Goal: Transaction & Acquisition: Purchase product/service

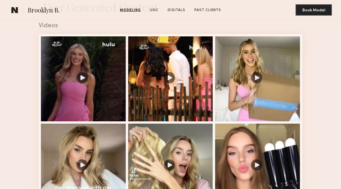
scroll to position [537, 0]
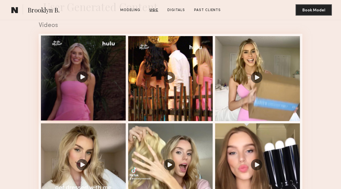
click at [83, 72] on div at bounding box center [83, 78] width 85 height 85
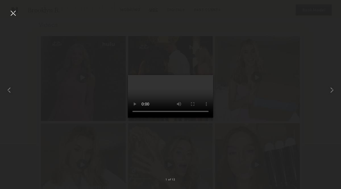
click at [251, 55] on div at bounding box center [170, 90] width 341 height 162
click at [14, 11] on div at bounding box center [13, 13] width 9 height 9
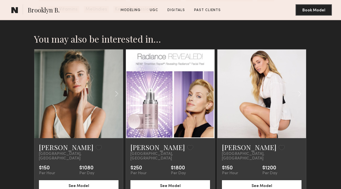
scroll to position [1604, 0]
click at [119, 88] on common-icon at bounding box center [117, 93] width 8 height 11
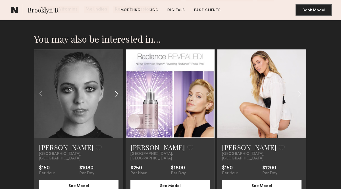
click at [119, 88] on common-icon at bounding box center [117, 93] width 8 height 11
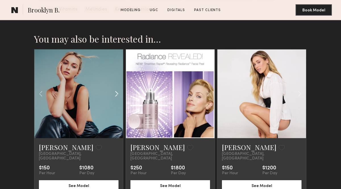
click at [119, 88] on common-icon at bounding box center [117, 93] width 8 height 11
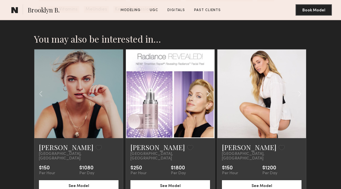
click at [208, 88] on common-icon at bounding box center [208, 93] width 8 height 11
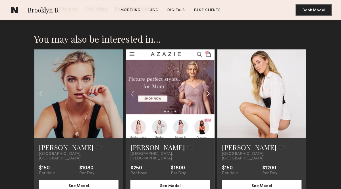
click at [208, 88] on common-icon at bounding box center [208, 93] width 8 height 11
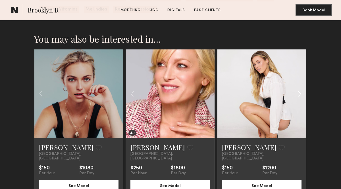
click at [297, 88] on common-icon at bounding box center [300, 93] width 8 height 11
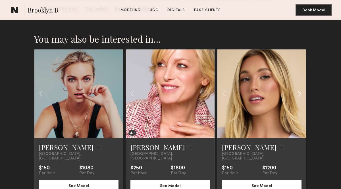
click at [297, 88] on common-icon at bounding box center [300, 93] width 8 height 11
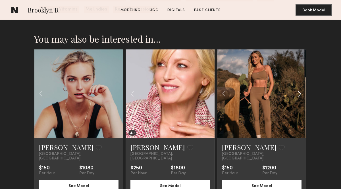
click at [297, 88] on common-icon at bounding box center [300, 93] width 8 height 11
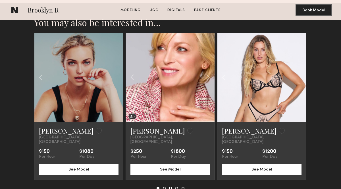
scroll to position [1618, 0]
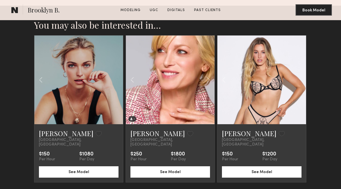
click at [164, 189] on button at bounding box center [164, 190] width 3 height 3
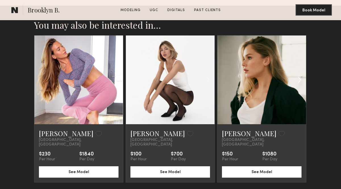
click at [300, 75] on common-icon at bounding box center [300, 80] width 8 height 11
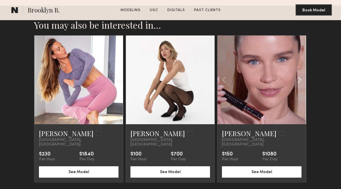
click at [300, 75] on common-icon at bounding box center [300, 80] width 8 height 11
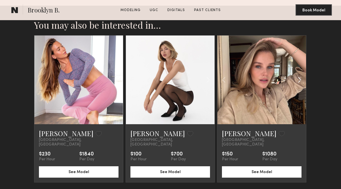
click at [300, 75] on common-icon at bounding box center [300, 80] width 8 height 11
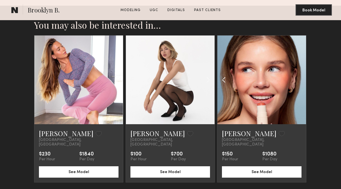
click at [224, 75] on common-icon at bounding box center [224, 80] width 8 height 11
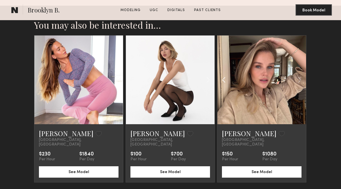
click at [224, 75] on common-icon at bounding box center [224, 80] width 8 height 11
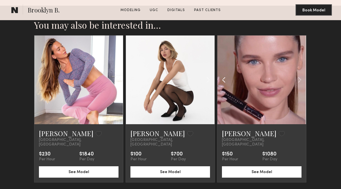
click at [224, 75] on common-icon at bounding box center [224, 80] width 8 height 11
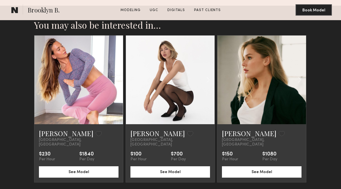
click at [169, 189] on button at bounding box center [170, 190] width 3 height 3
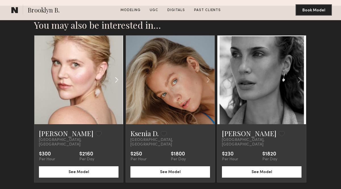
click at [115, 75] on common-icon at bounding box center [117, 80] width 8 height 11
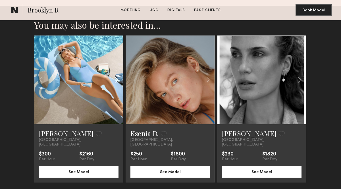
click at [115, 75] on common-icon at bounding box center [117, 80] width 8 height 11
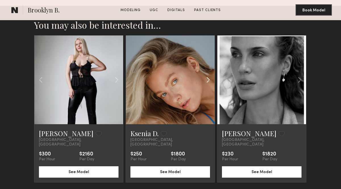
click at [209, 75] on common-icon at bounding box center [208, 80] width 8 height 11
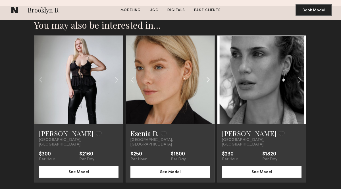
click at [209, 75] on common-icon at bounding box center [208, 80] width 8 height 11
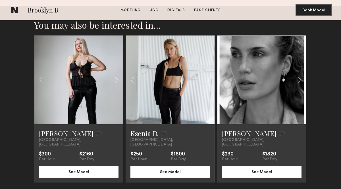
click at [209, 75] on common-icon at bounding box center [208, 80] width 8 height 11
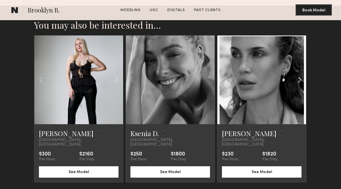
click at [301, 75] on common-icon at bounding box center [300, 80] width 8 height 11
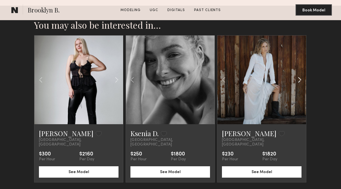
click at [301, 75] on common-icon at bounding box center [300, 80] width 8 height 11
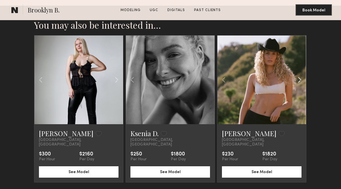
click at [301, 75] on common-icon at bounding box center [300, 80] width 8 height 11
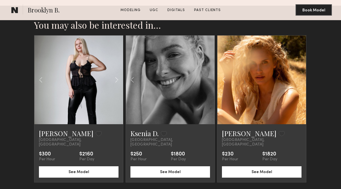
click at [177, 189] on button at bounding box center [177, 190] width 3 height 3
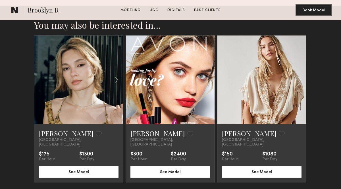
click at [184, 189] on button at bounding box center [183, 190] width 3 height 3
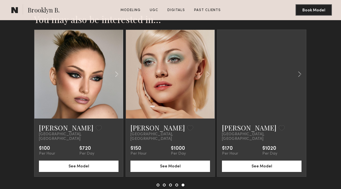
scroll to position [1625, 0]
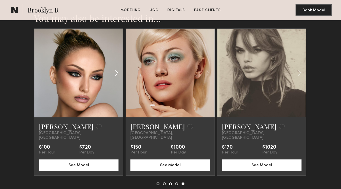
click at [116, 68] on common-icon at bounding box center [117, 73] width 8 height 11
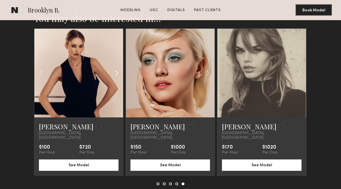
click at [116, 68] on common-icon at bounding box center [117, 73] width 8 height 11
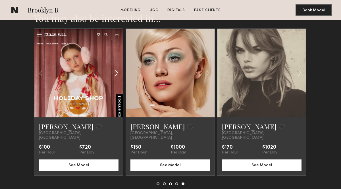
click at [116, 68] on common-icon at bounding box center [117, 73] width 8 height 11
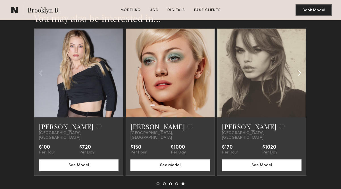
click at [299, 68] on common-icon at bounding box center [300, 73] width 8 height 11
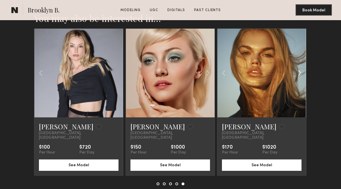
click at [299, 68] on common-icon at bounding box center [300, 73] width 8 height 11
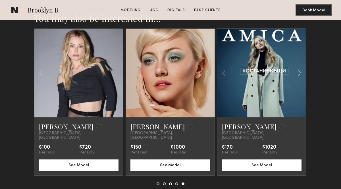
click at [178, 183] on button at bounding box center [177, 184] width 3 height 3
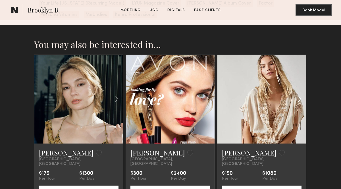
scroll to position [1596, 0]
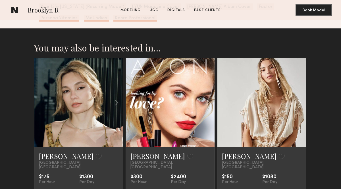
click at [300, 97] on common-icon at bounding box center [300, 102] width 8 height 11
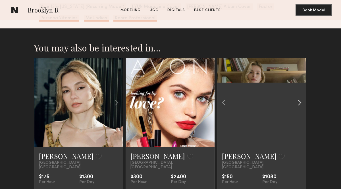
click at [300, 97] on common-icon at bounding box center [300, 102] width 8 height 11
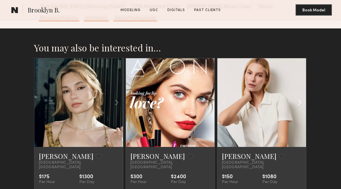
click at [300, 97] on common-icon at bounding box center [300, 102] width 8 height 11
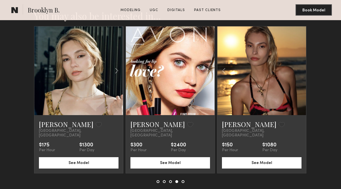
scroll to position [1641, 0]
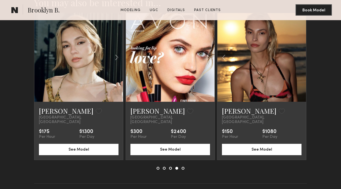
click at [171, 167] on button at bounding box center [170, 168] width 3 height 3
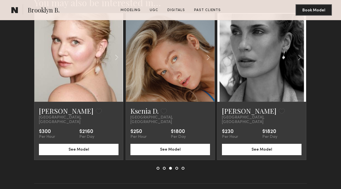
click at [164, 167] on button at bounding box center [164, 168] width 3 height 3
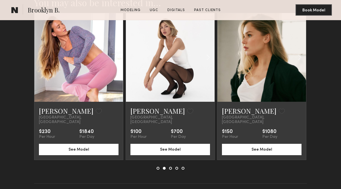
click at [171, 167] on button at bounding box center [170, 168] width 3 height 3
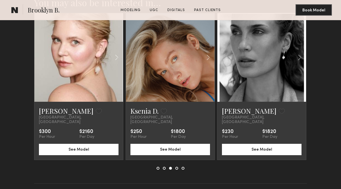
click at [165, 167] on button at bounding box center [164, 168] width 3 height 3
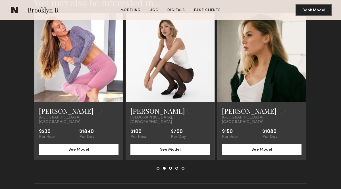
click at [250, 71] on link at bounding box center [262, 57] width 30 height 89
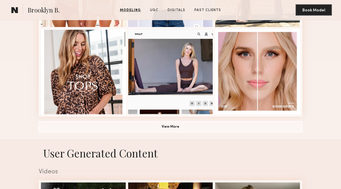
scroll to position [391, 0]
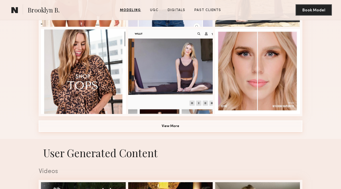
click at [199, 127] on button "View More" at bounding box center [171, 126] width 264 height 11
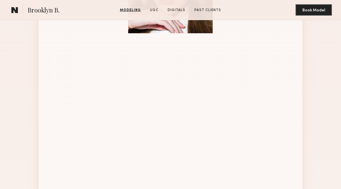
scroll to position [559, 0]
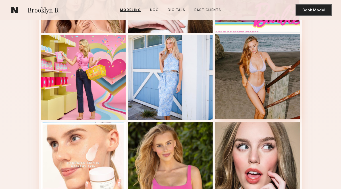
click at [238, 80] on div at bounding box center [257, 76] width 85 height 85
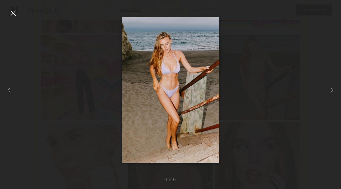
click at [183, 88] on img at bounding box center [170, 90] width 97 height 146
click at [15, 13] on div at bounding box center [13, 13] width 9 height 9
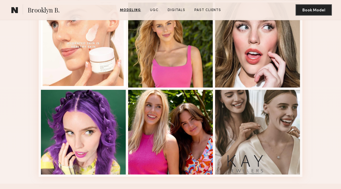
scroll to position [682, 0]
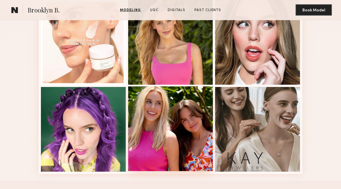
click at [152, 109] on div at bounding box center [170, 128] width 85 height 85
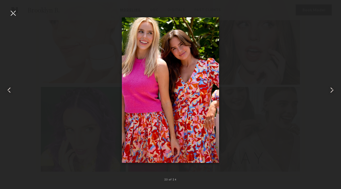
click at [13, 13] on div at bounding box center [13, 13] width 9 height 9
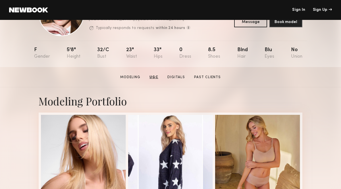
scroll to position [0, 0]
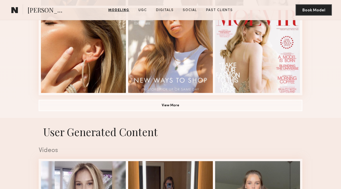
scroll to position [412, 0]
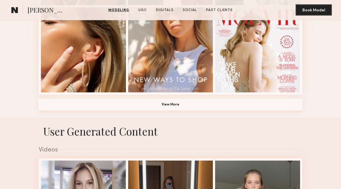
click at [240, 106] on button "View More" at bounding box center [171, 104] width 264 height 11
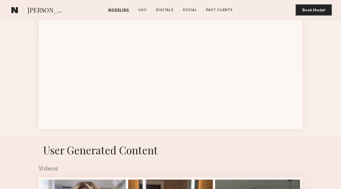
scroll to position [716, 0]
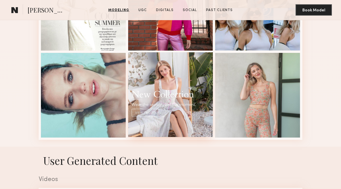
click at [171, 76] on div at bounding box center [170, 94] width 85 height 85
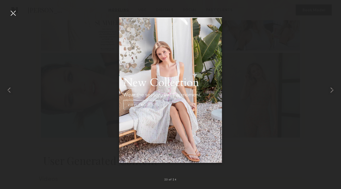
click at [275, 13] on div at bounding box center [170, 90] width 341 height 162
click at [12, 12] on div at bounding box center [13, 13] width 9 height 9
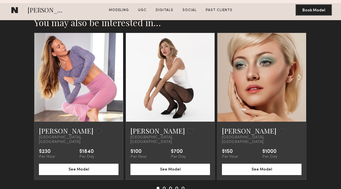
scroll to position [1768, 0]
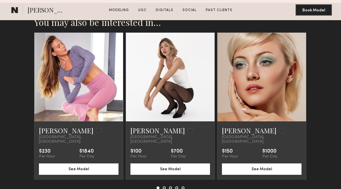
click at [164, 187] on button at bounding box center [164, 188] width 3 height 3
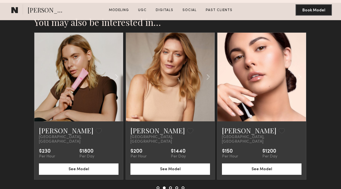
click at [170, 187] on button at bounding box center [170, 188] width 3 height 3
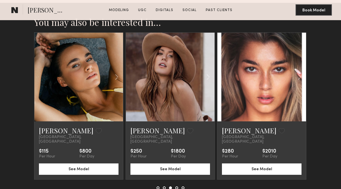
scroll to position [1760, 0]
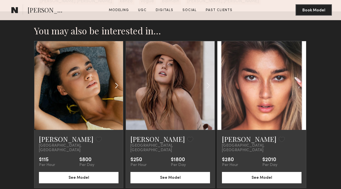
click at [115, 80] on common-icon at bounding box center [117, 85] width 8 height 11
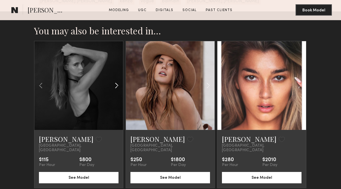
click at [115, 80] on common-icon at bounding box center [117, 85] width 8 height 11
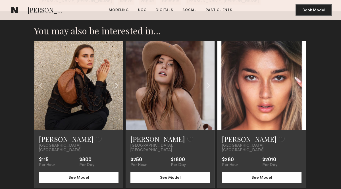
click at [115, 80] on common-icon at bounding box center [117, 85] width 8 height 11
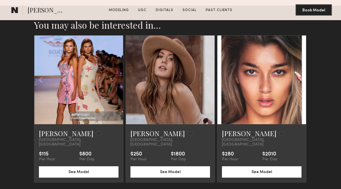
scroll to position [1767, 0]
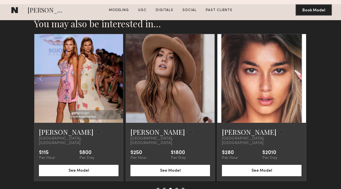
click at [177, 188] on button at bounding box center [177, 189] width 3 height 3
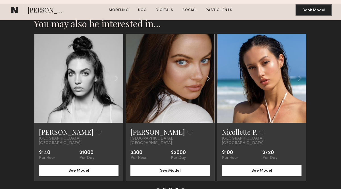
click at [182, 188] on button at bounding box center [183, 189] width 3 height 3
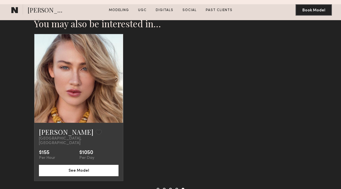
click at [176, 188] on button at bounding box center [177, 189] width 3 height 3
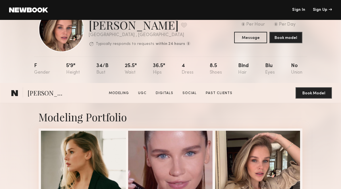
scroll to position [0, 0]
